Goal: Communication & Community: Answer question/provide support

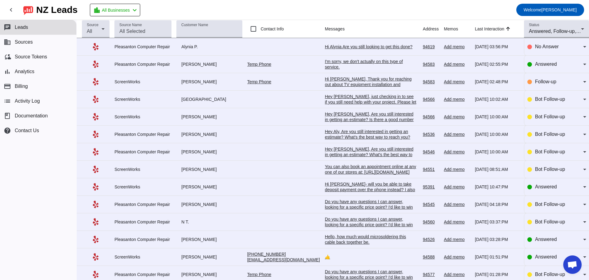
click at [326, 48] on div "Hi Alynia Are you still looking to get this done?​" at bounding box center [371, 47] width 92 height 6
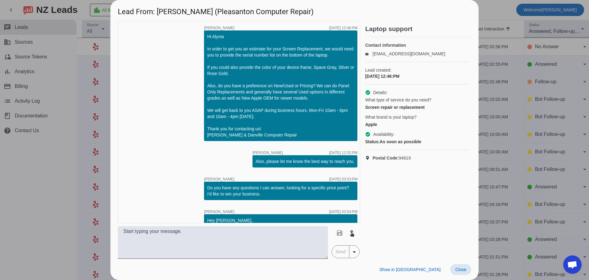
drag, startPoint x: 460, startPoint y: 270, endPoint x: 458, endPoint y: 265, distance: 5.6
click at [460, 270] on span "Close" at bounding box center [461, 269] width 11 height 5
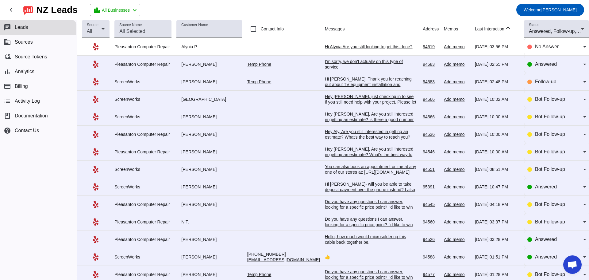
click at [325, 64] on div "I'm sorry, we don't actually on this type of service." at bounding box center [371, 64] width 92 height 11
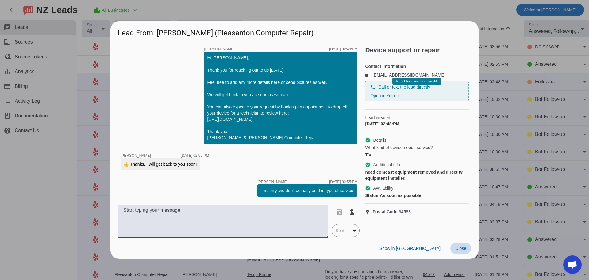
click at [464, 250] on span "Close" at bounding box center [461, 248] width 11 height 5
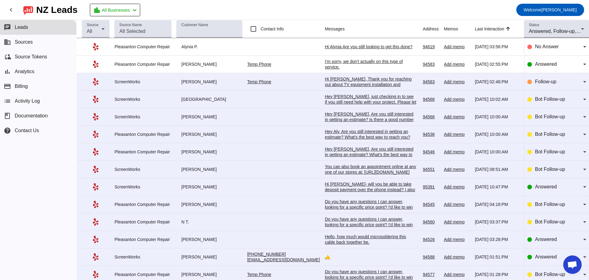
click at [343, 86] on div "Hi [PERSON_NAME], Thank you for reaching out about TV equipment installation an…" at bounding box center [371, 98] width 92 height 44
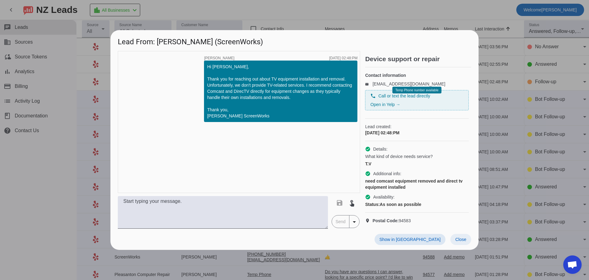
click at [462, 242] on span "Close" at bounding box center [461, 239] width 11 height 5
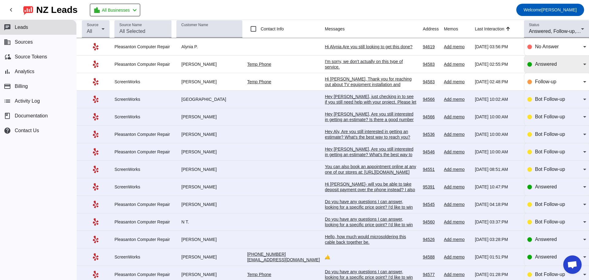
click at [581, 66] on icon at bounding box center [584, 63] width 7 height 7
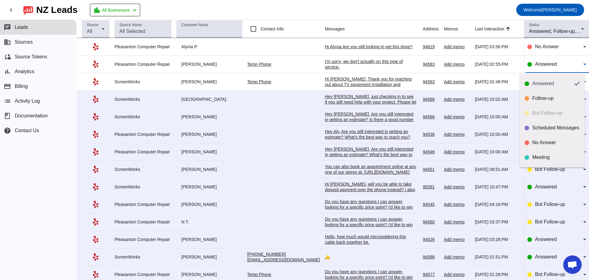
click at [326, 104] on div at bounding box center [294, 140] width 589 height 280
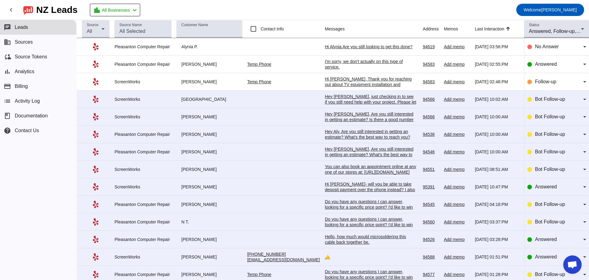
click at [326, 103] on div "Hey [PERSON_NAME], just checking in to see if you still need help with your pro…" at bounding box center [371, 105] width 92 height 22
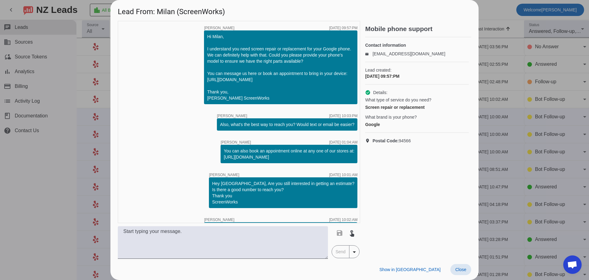
drag, startPoint x: 461, startPoint y: 269, endPoint x: 458, endPoint y: 260, distance: 9.0
click at [461, 269] on span "Close" at bounding box center [461, 269] width 11 height 5
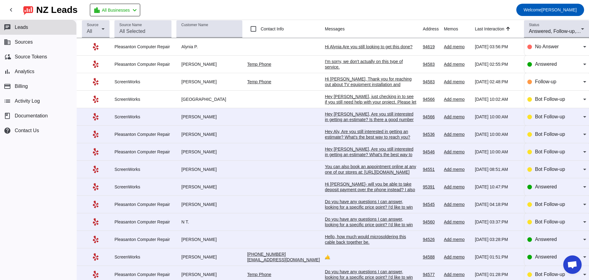
click at [329, 113] on div "Hey [PERSON_NAME], Are you still interested in getting an estimate? Is there a …" at bounding box center [371, 119] width 92 height 17
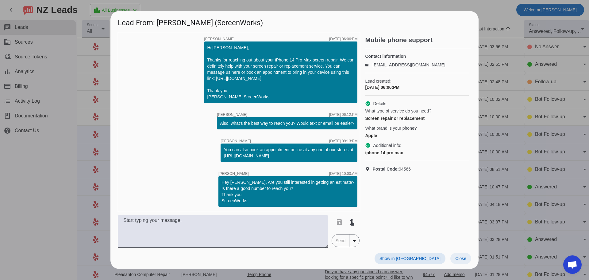
click at [458, 257] on span "Close" at bounding box center [461, 258] width 11 height 5
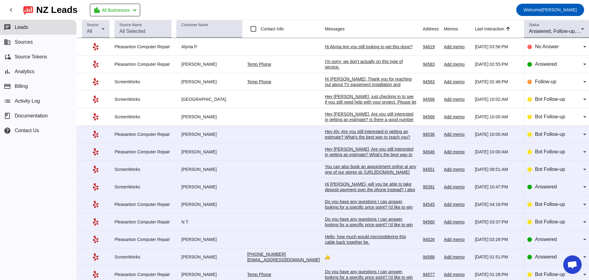
click at [336, 135] on div "Hey Aly, Are you still interested in getting an estimate? What's the best way t…" at bounding box center [371, 140] width 92 height 22
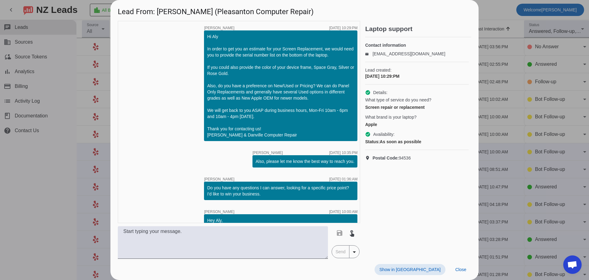
click at [464, 269] on span "Close" at bounding box center [461, 269] width 11 height 5
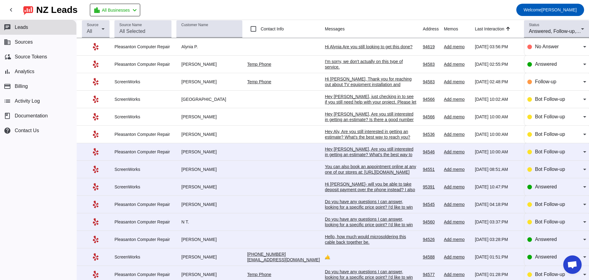
click at [381, 192] on div "Hi [PERSON_NAME]- will you be able to take deposit payment over the phone inste…" at bounding box center [371, 195] width 92 height 28
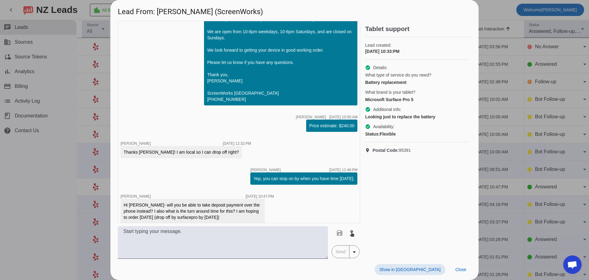
scroll to position [72, 0]
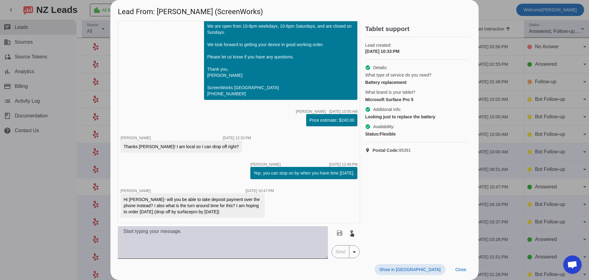
click at [242, 235] on textarea at bounding box center [223, 242] width 210 height 33
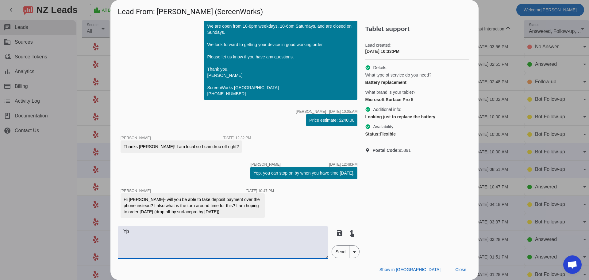
type textarea "Y"
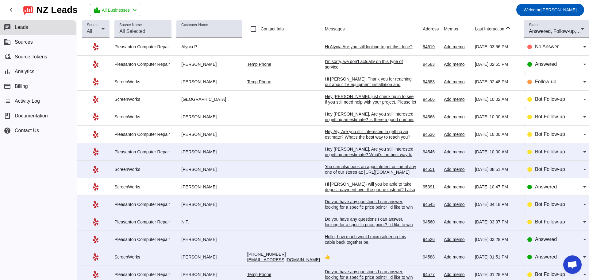
click at [338, 190] on div "Hi [PERSON_NAME]- will you be able to take deposit payment over the phone inste…" at bounding box center [371, 195] width 92 height 28
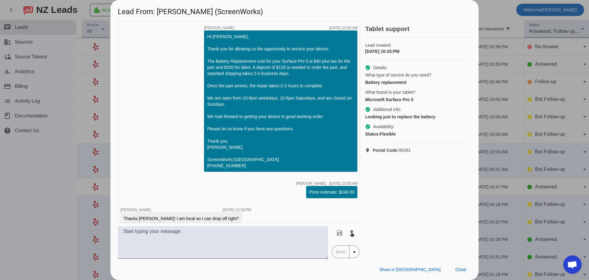
scroll to position [72, 0]
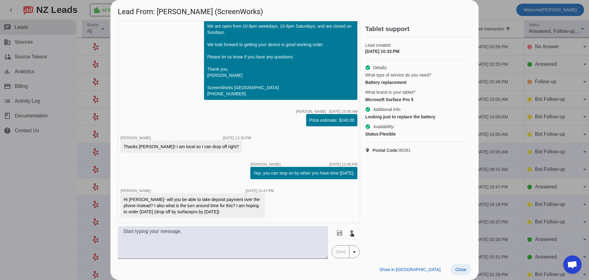
click at [462, 271] on span "Close" at bounding box center [461, 269] width 11 height 5
